Goal: Check status

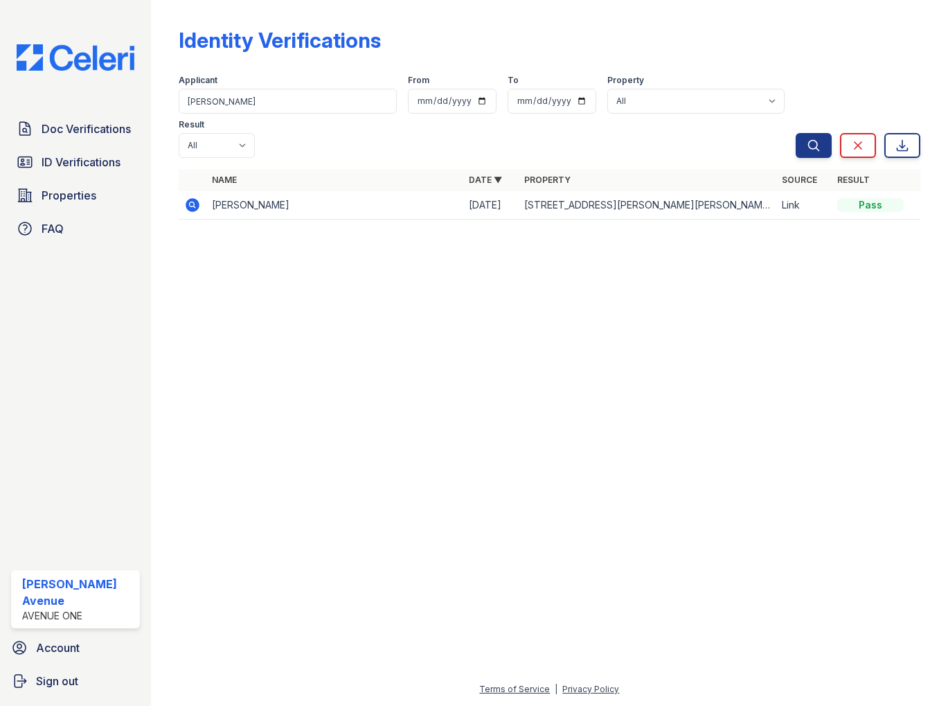
click at [269, 107] on input "[PERSON_NAME]" at bounding box center [288, 101] width 218 height 25
drag, startPoint x: 267, startPoint y: 106, endPoint x: 170, endPoint y: 98, distance: 96.6
click at [170, 98] on div "Identity Verifications Filter Applicant [PERSON_NAME] From To Property All [STR…" at bounding box center [549, 353] width 797 height 706
type input "[PERSON_NAME]"
click at [796, 133] on button "Search" at bounding box center [814, 145] width 36 height 25
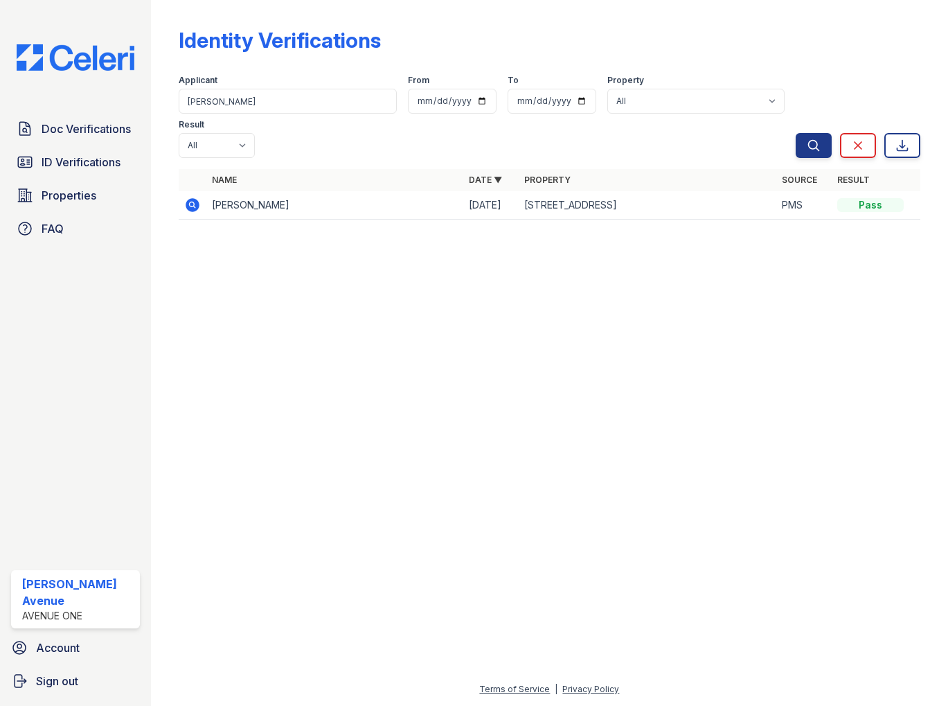
click at [191, 197] on icon at bounding box center [192, 205] width 17 height 17
